Goal: Information Seeking & Learning: Find specific fact

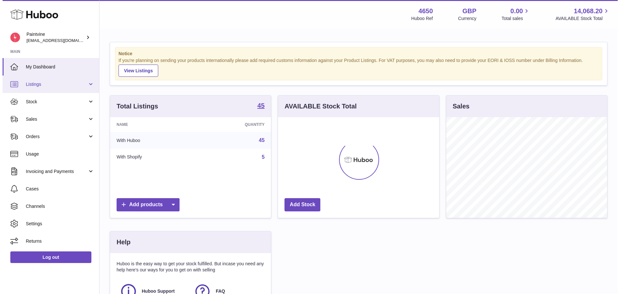
scroll to position [101, 161]
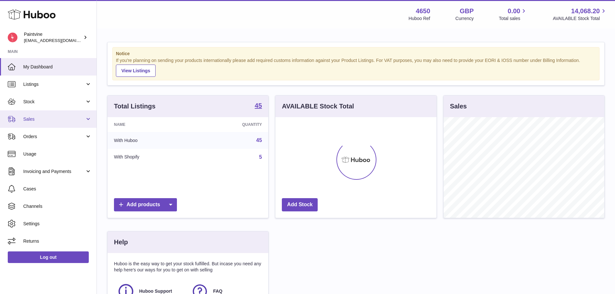
click at [34, 120] on span "Sales" at bounding box center [54, 119] width 62 height 6
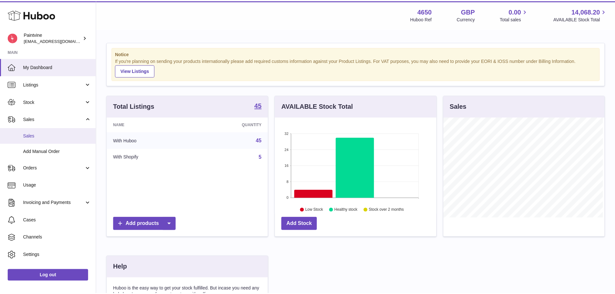
scroll to position [101, 163]
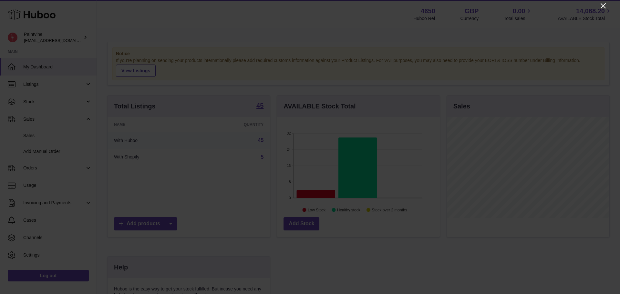
click at [604, 2] on icon "Close" at bounding box center [603, 6] width 8 height 8
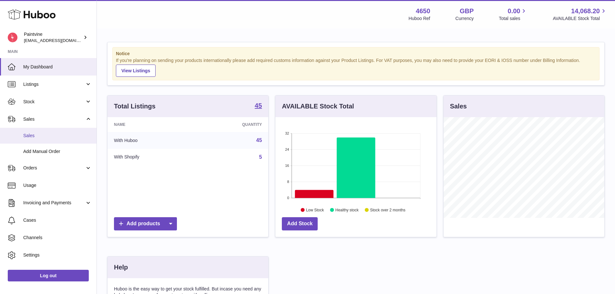
click at [39, 137] on span "Sales" at bounding box center [57, 136] width 68 height 6
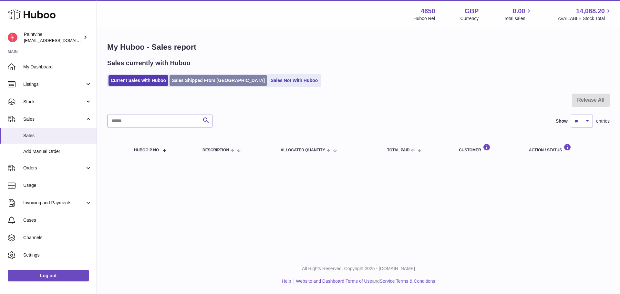
click at [191, 79] on link "Sales Shipped From [GEOGRAPHIC_DATA]" at bounding box center [218, 80] width 98 height 11
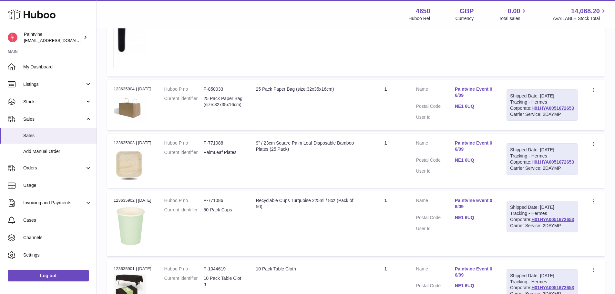
scroll to position [452, 0]
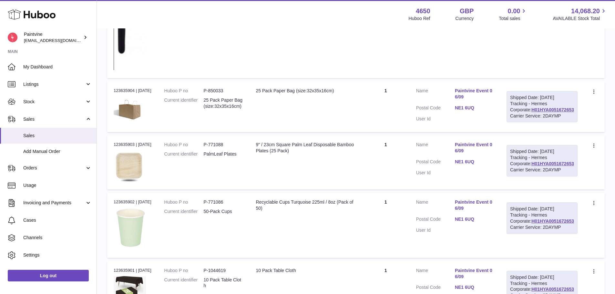
click at [482, 107] on link "NE1 6UQ" at bounding box center [474, 108] width 39 height 6
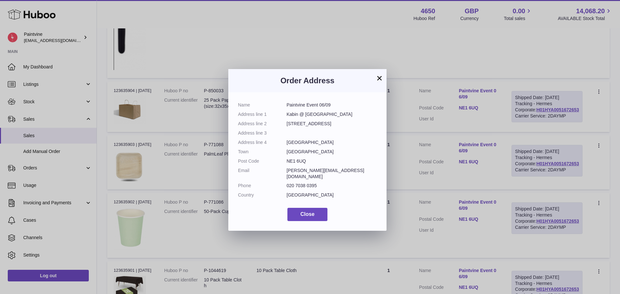
click at [380, 76] on button "×" at bounding box center [379, 78] width 8 height 8
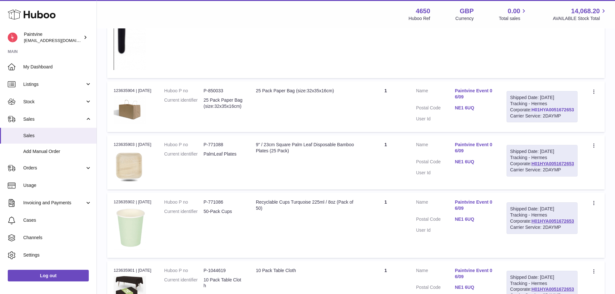
drag, startPoint x: 556, startPoint y: 123, endPoint x: 557, endPoint y: 119, distance: 4.3
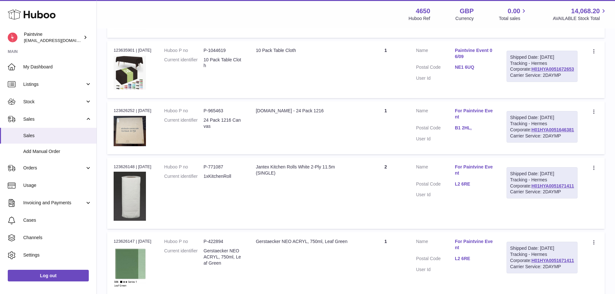
scroll to position [710, 0]
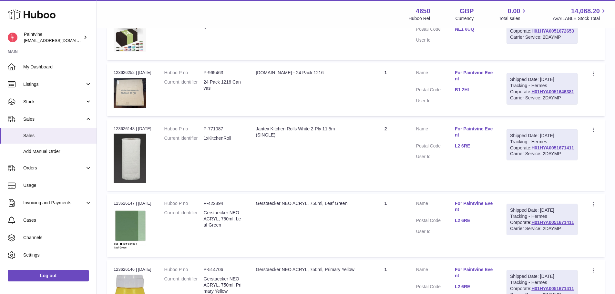
click at [481, 93] on link "B1 2HL," at bounding box center [474, 90] width 39 height 6
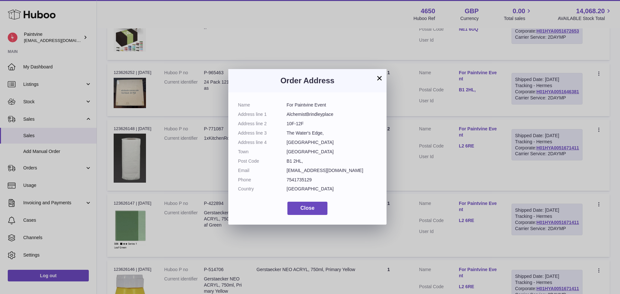
click at [381, 76] on button "×" at bounding box center [379, 78] width 8 height 8
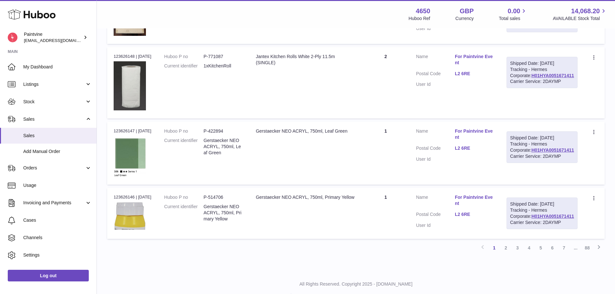
scroll to position [807, 0]
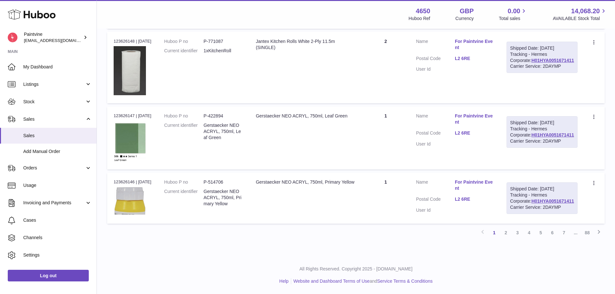
click at [476, 62] on link "L2 6RE" at bounding box center [474, 59] width 39 height 6
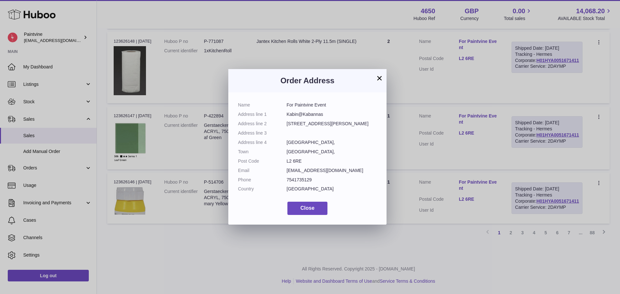
click at [379, 77] on button "×" at bounding box center [379, 78] width 8 height 8
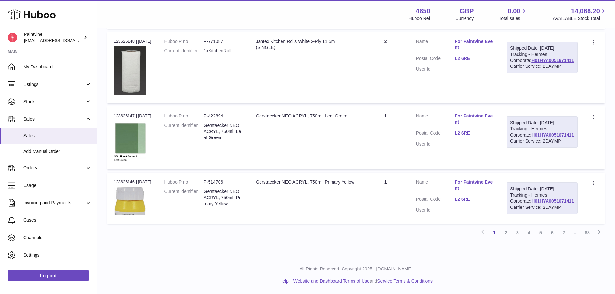
scroll to position [839, 0]
click at [483, 136] on link "L2 6RE" at bounding box center [474, 133] width 39 height 6
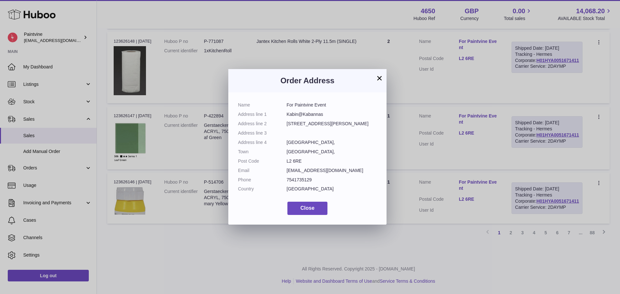
click at [381, 77] on button "×" at bounding box center [379, 78] width 8 height 8
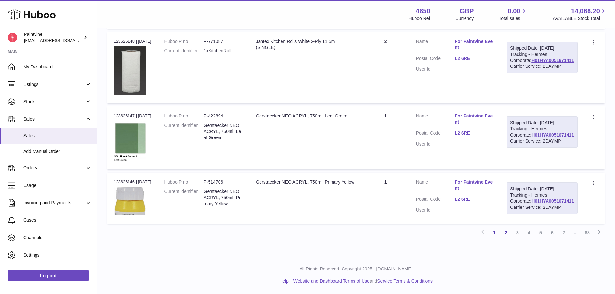
click at [506, 231] on link "2" at bounding box center [506, 233] width 12 height 12
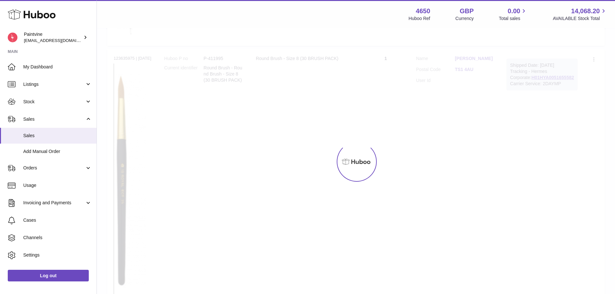
scroll to position [29, 0]
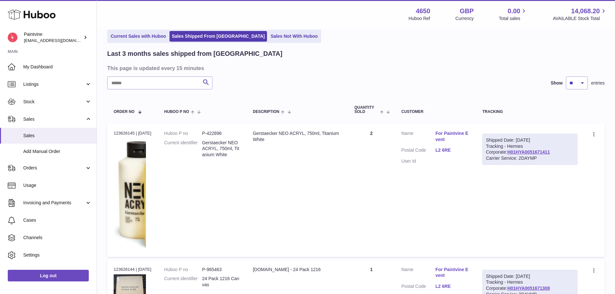
click at [441, 148] on link "L2 6RE" at bounding box center [453, 150] width 34 height 6
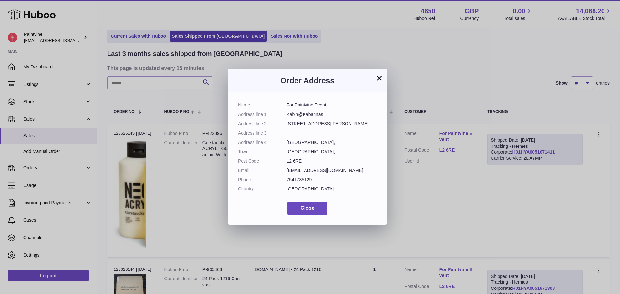
click at [377, 74] on button "×" at bounding box center [379, 78] width 8 height 8
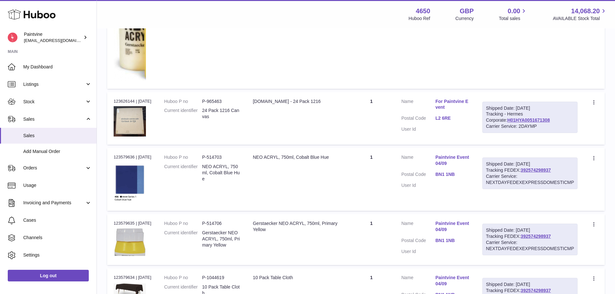
scroll to position [223, 0]
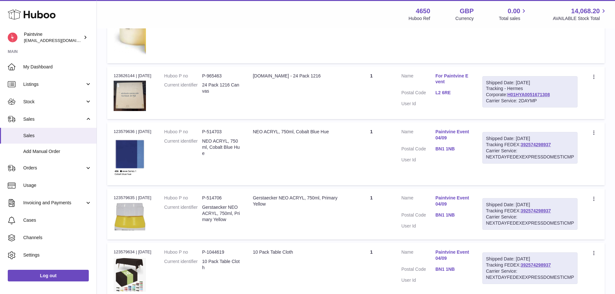
click at [443, 147] on link "BN1 1NB" at bounding box center [453, 149] width 34 height 6
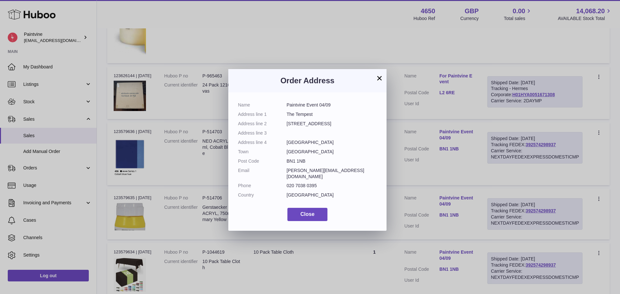
click at [382, 77] on button "×" at bounding box center [379, 78] width 8 height 8
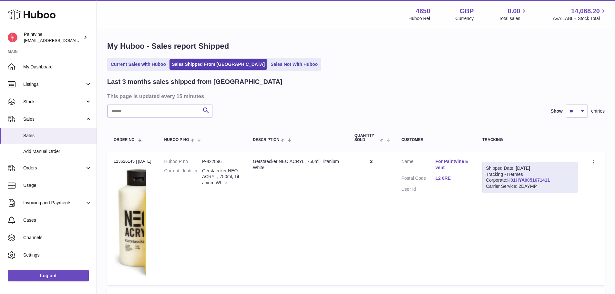
scroll to position [0, 0]
